Goal: Find contact information: Find contact information

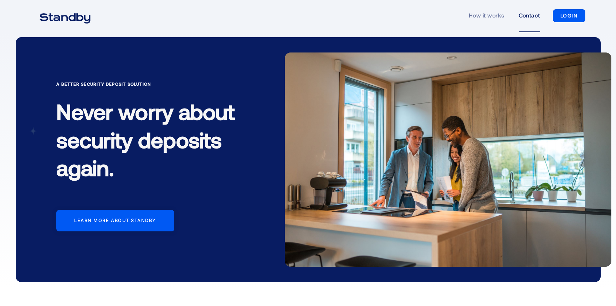
click at [536, 18] on link "Contact" at bounding box center [529, 15] width 21 height 33
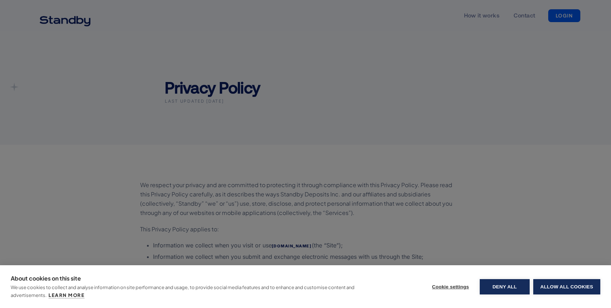
scroll to position [1484, 0]
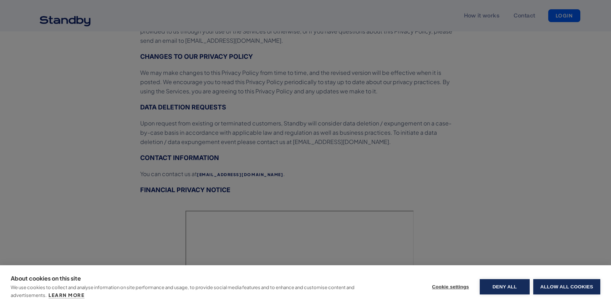
click at [342, 154] on div "About cookies on this site We use cookies to collect and analyse information on…" at bounding box center [305, 154] width 611 height 308
click at [561, 285] on button "Allow all cookies" at bounding box center [566, 286] width 67 height 15
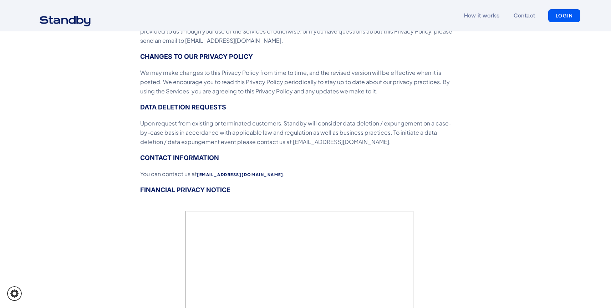
click at [236, 169] on p "You can contact us at [EMAIL_ADDRESS][DOMAIN_NAME] ." at bounding box center [299, 173] width 318 height 9
drag, startPoint x: 257, startPoint y: 175, endPoint x: 198, endPoint y: 178, distance: 58.9
click at [198, 178] on p "You can contact us at [EMAIL_ADDRESS][DOMAIN_NAME] ." at bounding box center [299, 173] width 318 height 9
copy p "[EMAIL_ADDRESS][DOMAIN_NAME] ."
